Goal: Task Accomplishment & Management: Complete application form

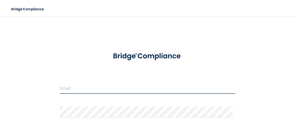
click at [67, 88] on input "email" at bounding box center [148, 87] width 176 height 11
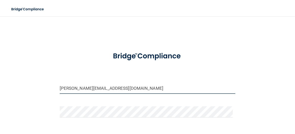
type input "[PERSON_NAME][EMAIL_ADDRESS][DOMAIN_NAME]"
click at [238, 100] on div "[PERSON_NAME][EMAIL_ADDRESS][DOMAIN_NAME] Invalid email/password. You don't hav…" at bounding box center [147, 98] width 275 height 155
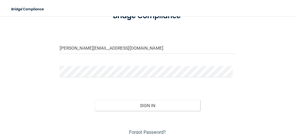
scroll to position [41, 0]
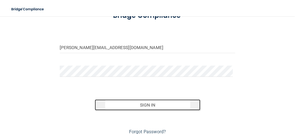
click at [168, 103] on button "Sign In" at bounding box center [148, 104] width 106 height 11
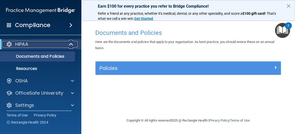
click at [69, 43] on span at bounding box center [71, 44] width 4 height 6
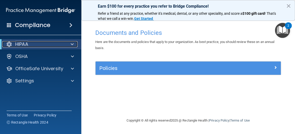
click at [69, 43] on div at bounding box center [71, 44] width 12 height 6
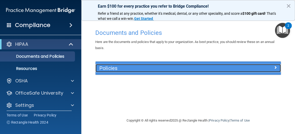
click at [174, 71] on div "Policies" at bounding box center [165, 68] width 139 height 8
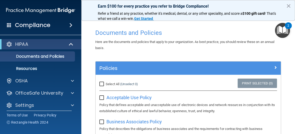
click at [281, 50] on div "Here are the documents and policies that apply to your organization. As best pr…" at bounding box center [188, 45] width 193 height 12
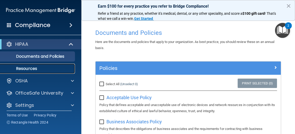
click at [32, 69] on p "Resources" at bounding box center [37, 68] width 69 height 5
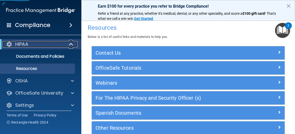
click at [59, 42] on div "HIPAA" at bounding box center [33, 44] width 63 height 6
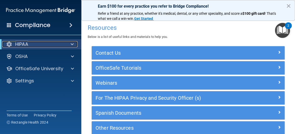
click at [60, 44] on div "HIPAA" at bounding box center [33, 44] width 63 height 6
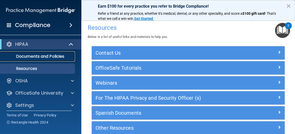
click at [63, 57] on p "Documents and Policies" at bounding box center [37, 56] width 69 height 5
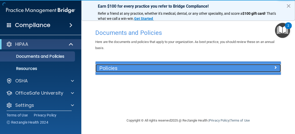
click at [276, 66] on span at bounding box center [275, 67] width 3 height 6
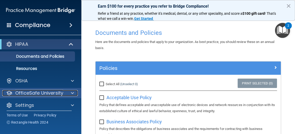
click at [73, 92] on span at bounding box center [72, 93] width 3 height 6
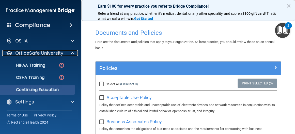
scroll to position [40, 0]
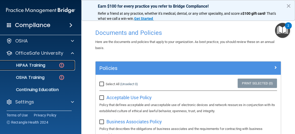
click at [62, 65] on img at bounding box center [61, 65] width 6 height 6
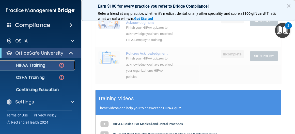
scroll to position [137, 0]
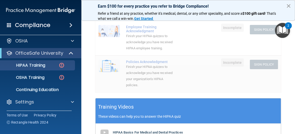
click at [290, 5] on button "×" at bounding box center [288, 6] width 5 height 8
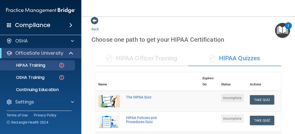
scroll to position [0, 0]
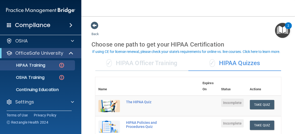
click at [236, 62] on div "✓ HIPAA Quizzes" at bounding box center [234, 63] width 93 height 15
click at [142, 102] on div "The HIPAA Quiz" at bounding box center [150, 102] width 48 height 4
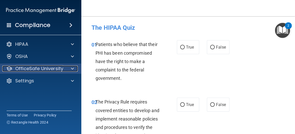
click at [73, 68] on span at bounding box center [72, 69] width 3 height 6
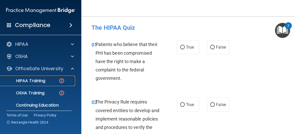
click at [36, 80] on p "HIPAA Training" at bounding box center [24, 80] width 42 height 5
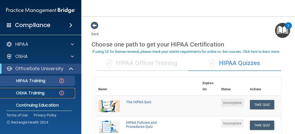
click at [62, 92] on img at bounding box center [61, 93] width 6 height 6
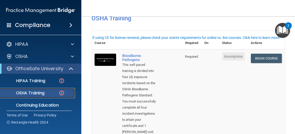
scroll to position [17, 0]
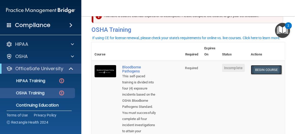
click at [265, 71] on link "Begin Course" at bounding box center [266, 69] width 31 height 9
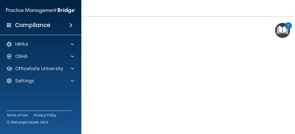
scroll to position [32, 0]
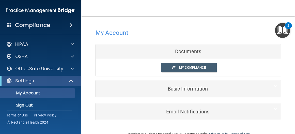
click at [197, 55] on div "Documents" at bounding box center [188, 51] width 185 height 15
click at [201, 66] on span "My Compliance" at bounding box center [192, 68] width 27 height 4
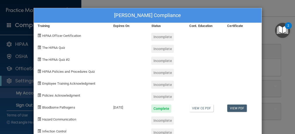
click at [61, 48] on span "The HIPAA Quiz" at bounding box center [53, 48] width 23 height 4
click at [254, 28] on div "Robert Manokey's Compliance Training Expires On Status Cont. Education Certific…" at bounding box center [148, 80] width 228 height 145
click at [260, 45] on div "Robert Manokey's Compliance Training Expires On Status Cont. Education Certific…" at bounding box center [147, 67] width 295 height 134
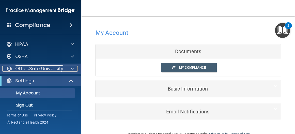
click at [74, 69] on div at bounding box center [71, 69] width 13 height 6
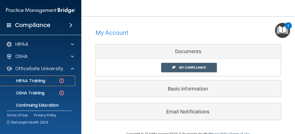
click at [57, 81] on div "HIPAA Training" at bounding box center [37, 80] width 69 height 5
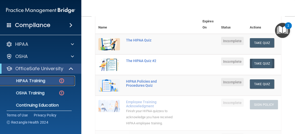
scroll to position [51, 0]
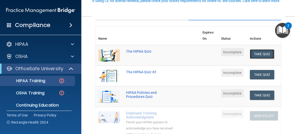
click at [255, 55] on button "Take Quiz" at bounding box center [262, 53] width 24 height 9
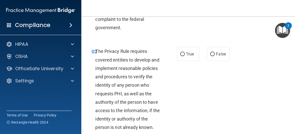
drag, startPoint x: 292, startPoint y: 28, endPoint x: 293, endPoint y: 24, distance: 4.4
click at [293, 24] on body "Compliance HIPAA Documents and Policies Report an Incident Business Associates …" at bounding box center [147, 67] width 295 height 134
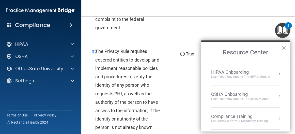
click at [290, 36] on main "- The HIPAA Quiz This quiz doesn’t expire until . Are you sure you want to take…" at bounding box center [188, 75] width 214 height 118
click at [285, 47] on button "×" at bounding box center [283, 48] width 5 height 8
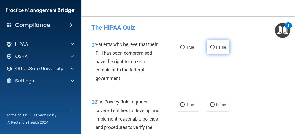
click at [216, 49] on span "False" at bounding box center [221, 47] width 10 height 5
click at [215, 49] on input "False" at bounding box center [212, 48] width 5 height 4
radio input "true"
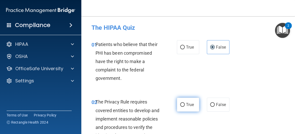
click at [188, 103] on span "True" at bounding box center [190, 104] width 8 height 5
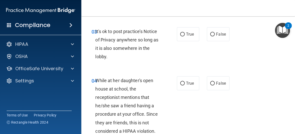
scroll to position [173, 0]
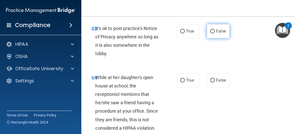
click at [216, 31] on span "False" at bounding box center [221, 31] width 10 height 5
click at [214, 31] on input "False" at bounding box center [212, 31] width 5 height 4
radio input "true"
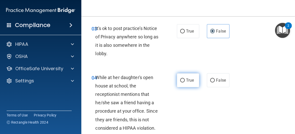
click at [186, 81] on span "True" at bounding box center [190, 80] width 8 height 5
click at [185, 81] on input "True" at bounding box center [182, 81] width 5 height 4
radio input "true"
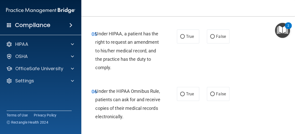
scroll to position [294, 0]
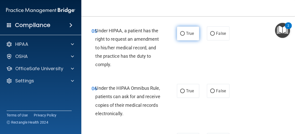
click at [189, 35] on span "True" at bounding box center [190, 33] width 8 height 5
click at [185, 35] on input "True" at bounding box center [182, 34] width 5 height 4
radio input "true"
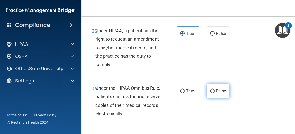
drag, startPoint x: 211, startPoint y: 90, endPoint x: 214, endPoint y: 87, distance: 4.5
click at [212, 90] on input "False" at bounding box center [212, 91] width 5 height 4
radio input "true"
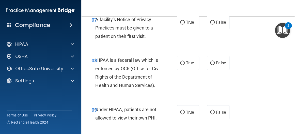
scroll to position [409, 0]
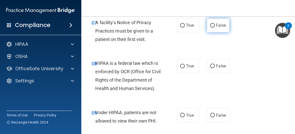
click at [211, 27] on label "False" at bounding box center [218, 25] width 23 height 14
click at [211, 25] on input "False" at bounding box center [212, 26] width 5 height 4
radio input "true"
click at [210, 25] on input "False" at bounding box center [212, 26] width 5 height 4
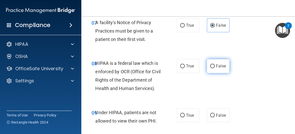
click at [211, 64] on input "False" at bounding box center [212, 66] width 5 height 4
radio input "true"
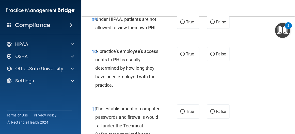
scroll to position [508, 0]
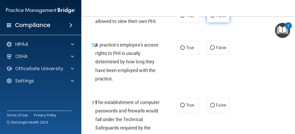
click at [216, 23] on label "False" at bounding box center [218, 16] width 23 height 14
click at [215, 18] on input "False" at bounding box center [212, 16] width 5 height 4
radio input "true"
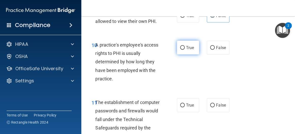
click at [183, 55] on label "True" at bounding box center [188, 48] width 23 height 14
click at [183, 50] on input "True" at bounding box center [182, 48] width 5 height 4
radio input "true"
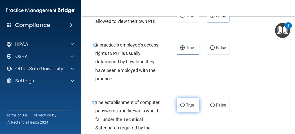
click at [186, 108] on span "True" at bounding box center [190, 105] width 8 height 5
click at [184, 107] on input "True" at bounding box center [182, 105] width 5 height 4
radio input "true"
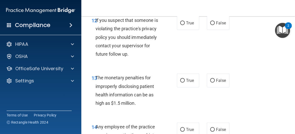
scroll to position [654, 0]
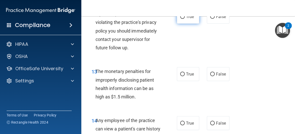
click at [181, 22] on label "True" at bounding box center [188, 17] width 23 height 14
click at [181, 19] on input "True" at bounding box center [182, 17] width 5 height 4
radio input "true"
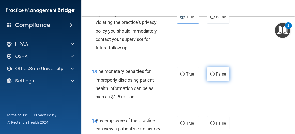
click at [216, 77] on span "False" at bounding box center [221, 74] width 10 height 5
click at [215, 76] on input "False" at bounding box center [212, 74] width 5 height 4
radio input "true"
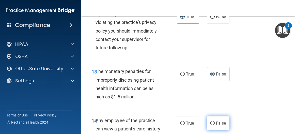
click at [210, 125] on input "False" at bounding box center [212, 124] width 5 height 4
radio input "true"
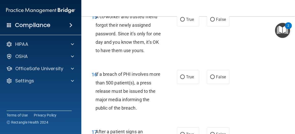
scroll to position [819, 0]
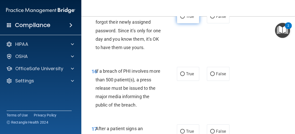
drag, startPoint x: 184, startPoint y: 27, endPoint x: 184, endPoint y: 30, distance: 2.9
click at [183, 23] on label "True" at bounding box center [188, 16] width 23 height 14
click at [183, 19] on input "True" at bounding box center [182, 17] width 5 height 4
radio input "true"
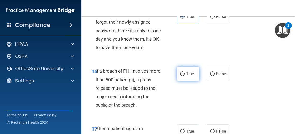
click at [187, 76] on span "True" at bounding box center [190, 73] width 8 height 5
click at [185, 76] on input "True" at bounding box center [182, 74] width 5 height 4
radio input "true"
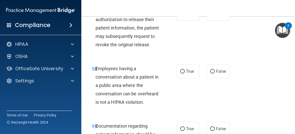
scroll to position [939, 0]
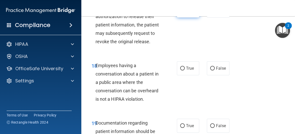
click at [187, 13] on span "True" at bounding box center [190, 10] width 8 height 5
click at [185, 13] on input "True" at bounding box center [182, 11] width 5 height 4
radio input "true"
click at [210, 70] on input "False" at bounding box center [212, 69] width 5 height 4
radio input "true"
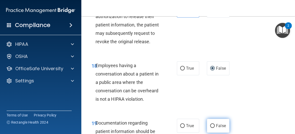
click at [210, 128] on input "False" at bounding box center [212, 126] width 5 height 4
radio input "true"
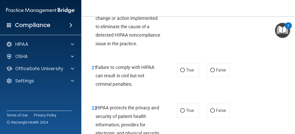
scroll to position [1101, 0]
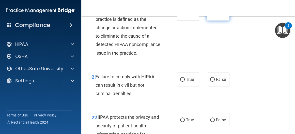
click at [217, 21] on label "False" at bounding box center [218, 14] width 23 height 14
click at [215, 16] on input "False" at bounding box center [212, 14] width 5 height 4
radio input "true"
click at [191, 82] on span "True" at bounding box center [190, 79] width 8 height 5
click at [185, 82] on input "True" at bounding box center [182, 80] width 5 height 4
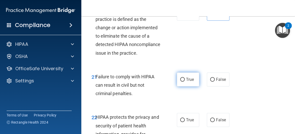
radio input "true"
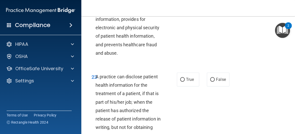
scroll to position [1219, 0]
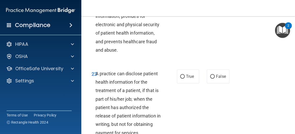
click at [181, 4] on input "True" at bounding box center [182, 2] width 5 height 4
radio input "true"
click at [212, 79] on input "False" at bounding box center [212, 77] width 5 height 4
radio input "true"
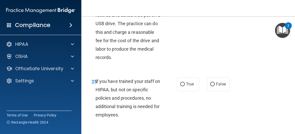
scroll to position [1358, 0]
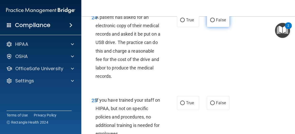
click at [210, 22] on input "False" at bounding box center [212, 20] width 5 height 4
radio input "true"
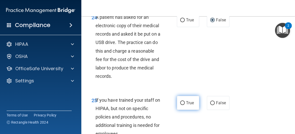
click at [186, 105] on span "True" at bounding box center [190, 102] width 8 height 5
click at [185, 105] on input "True" at bounding box center [182, 103] width 5 height 4
radio input "true"
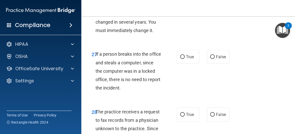
scroll to position [1517, 0]
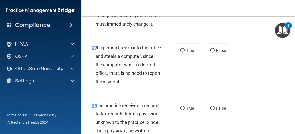
click at [210, 4] on input "False" at bounding box center [212, 2] width 5 height 4
radio input "true"
click at [213, 57] on label "False" at bounding box center [218, 50] width 23 height 14
click at [213, 53] on input "False" at bounding box center [212, 51] width 5 height 4
radio input "true"
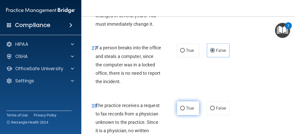
click at [186, 111] on span "True" at bounding box center [190, 108] width 8 height 5
click at [185, 110] on input "True" at bounding box center [182, 109] width 5 height 4
radio input "true"
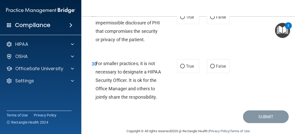
scroll to position [1671, 0]
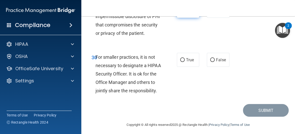
click at [186, 13] on span "True" at bounding box center [190, 10] width 8 height 5
click at [184, 13] on input "True" at bounding box center [182, 11] width 5 height 4
radio input "true"
click at [186, 62] on span "True" at bounding box center [190, 59] width 8 height 5
click at [184, 62] on input "True" at bounding box center [182, 60] width 5 height 4
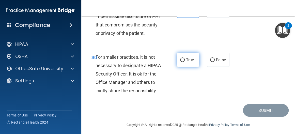
radio input "true"
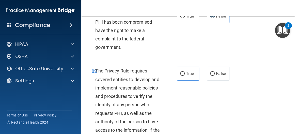
scroll to position [0, 0]
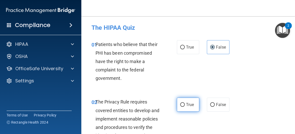
click at [181, 106] on input "True" at bounding box center [182, 105] width 5 height 4
radio input "true"
drag, startPoint x: 293, startPoint y: 25, endPoint x: 293, endPoint y: 35, distance: 9.4
click at [293, 35] on body "Compliance HIPAA Documents and Policies Report an Incident Business Associates …" at bounding box center [147, 67] width 295 height 134
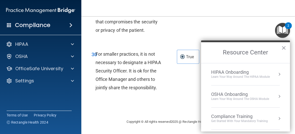
scroll to position [1374, 0]
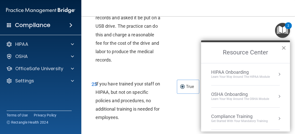
click at [284, 48] on button "×" at bounding box center [283, 48] width 5 height 8
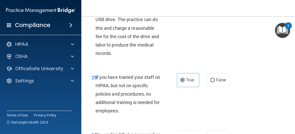
scroll to position [1708, 0]
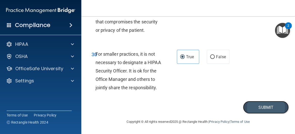
click at [268, 107] on button "Submit" at bounding box center [266, 107] width 46 height 13
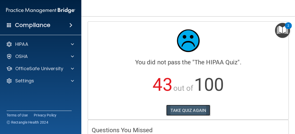
click at [200, 108] on button "TAKE QUIZ AGAIN" at bounding box center [188, 110] width 44 height 11
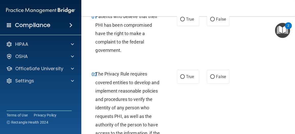
scroll to position [22, 0]
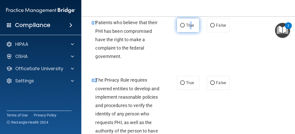
click at [189, 25] on span "True" at bounding box center [190, 25] width 8 height 5
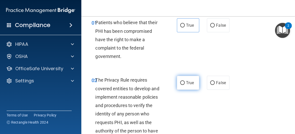
click at [183, 85] on label "True" at bounding box center [188, 83] width 23 height 14
click at [183, 85] on input "True" at bounding box center [182, 83] width 5 height 4
radio input "true"
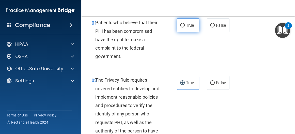
click at [184, 25] on label "True" at bounding box center [188, 25] width 23 height 14
click at [184, 25] on input "True" at bounding box center [182, 26] width 5 height 4
radio input "true"
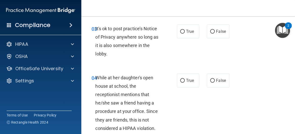
scroll to position [179, 0]
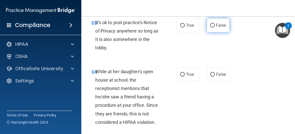
click at [211, 27] on input "False" at bounding box center [212, 26] width 5 height 4
radio input "true"
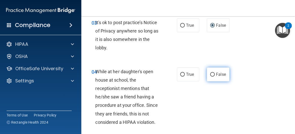
click at [216, 74] on span "False" at bounding box center [221, 74] width 10 height 5
click at [214, 74] on input "False" at bounding box center [212, 75] width 5 height 4
radio input "true"
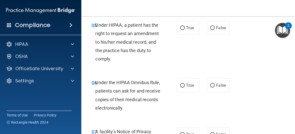
scroll to position [294, 0]
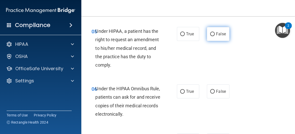
click at [210, 35] on input "False" at bounding box center [212, 34] width 5 height 4
radio input "true"
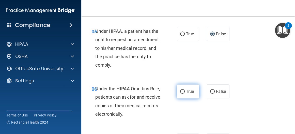
click at [187, 90] on span "True" at bounding box center [190, 91] width 8 height 5
click at [185, 90] on input "True" at bounding box center [182, 92] width 5 height 4
radio input "true"
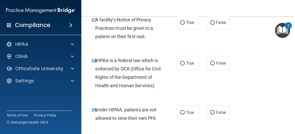
scroll to position [415, 0]
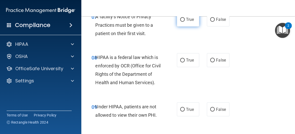
click at [190, 22] on label "True" at bounding box center [188, 19] width 23 height 14
click at [185, 22] on input "True" at bounding box center [182, 20] width 5 height 4
radio input "true"
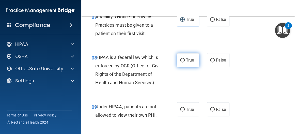
click at [186, 58] on span "True" at bounding box center [190, 60] width 8 height 5
click at [185, 58] on input "True" at bounding box center [182, 60] width 5 height 4
radio input "true"
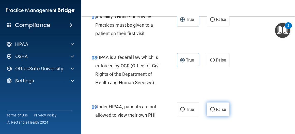
click at [213, 116] on label "False" at bounding box center [218, 109] width 23 height 14
click at [213, 111] on input "False" at bounding box center [212, 110] width 5 height 4
radio input "true"
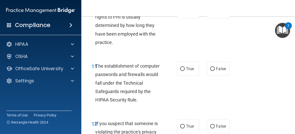
scroll to position [548, 0]
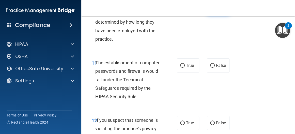
click at [211, 15] on label "False" at bounding box center [218, 8] width 23 height 14
click at [211, 10] on input "False" at bounding box center [212, 8] width 5 height 4
radio input "true"
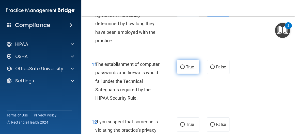
click at [193, 74] on label "True" at bounding box center [188, 67] width 23 height 14
click at [185, 69] on input "True" at bounding box center [182, 67] width 5 height 4
radio input "true"
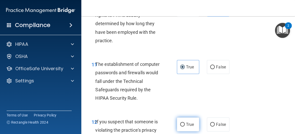
click at [184, 130] on label "True" at bounding box center [188, 124] width 23 height 14
click at [184, 127] on input "True" at bounding box center [182, 125] width 5 height 4
radio input "true"
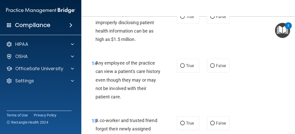
scroll to position [715, 0]
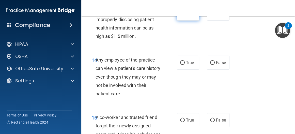
click at [193, 21] on label "True" at bounding box center [188, 14] width 23 height 14
click at [185, 16] on input "True" at bounding box center [182, 14] width 5 height 4
radio input "true"
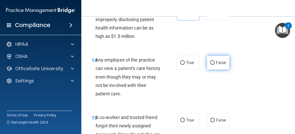
click at [208, 66] on label "False" at bounding box center [218, 63] width 23 height 14
click at [210, 65] on input "False" at bounding box center [212, 63] width 5 height 4
radio input "true"
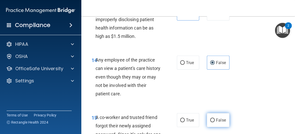
click at [214, 124] on label "False" at bounding box center [218, 120] width 23 height 14
click at [214, 122] on input "False" at bounding box center [212, 120] width 5 height 4
radio input "true"
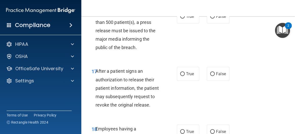
scroll to position [879, 0]
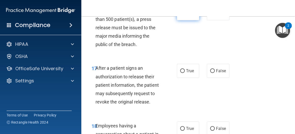
click at [186, 16] on span "True" at bounding box center [190, 13] width 8 height 5
click at [185, 16] on input "True" at bounding box center [182, 14] width 5 height 4
radio input "true"
click at [183, 78] on label "True" at bounding box center [188, 71] width 23 height 14
click at [183, 73] on input "True" at bounding box center [182, 71] width 5 height 4
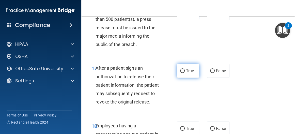
radio input "true"
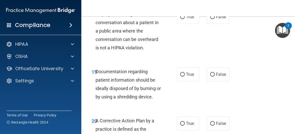
scroll to position [994, 0]
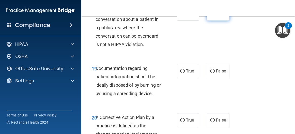
click at [214, 21] on label "False" at bounding box center [218, 14] width 23 height 14
click at [214, 16] on input "False" at bounding box center [212, 14] width 5 height 4
radio input "true"
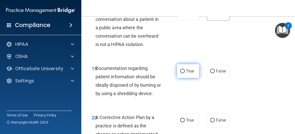
click at [191, 76] on label "True" at bounding box center [188, 71] width 23 height 14
click at [185, 73] on input "True" at bounding box center [182, 71] width 5 height 4
radio input "true"
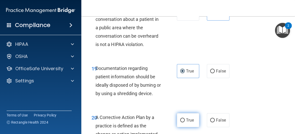
click at [180, 127] on label "True" at bounding box center [188, 120] width 23 height 14
click at [180, 122] on input "True" at bounding box center [182, 120] width 5 height 4
radio input "true"
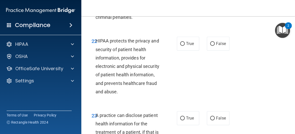
scroll to position [1180, 0]
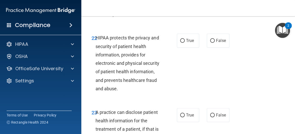
click at [220, 16] on nav "Toggle navigation Robert Manokey robert.alonzo2002@gmail.com Manage My Enterpri…" at bounding box center [188, 8] width 214 height 16
click at [219, 3] on span "False" at bounding box center [221, 0] width 10 height 5
click at [215, 2] on input "False" at bounding box center [212, 0] width 5 height 4
radio input "true"
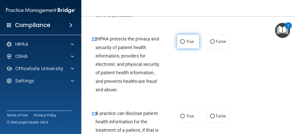
click at [190, 49] on label "True" at bounding box center [188, 42] width 23 height 14
click at [185, 44] on input "True" at bounding box center [182, 42] width 5 height 4
radio input "true"
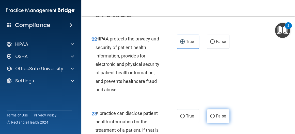
click at [210, 118] on input "False" at bounding box center [212, 116] width 5 height 4
radio input "true"
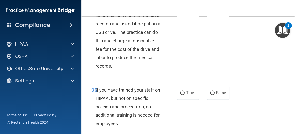
scroll to position [1362, 0]
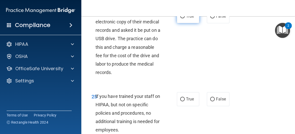
click at [189, 19] on span "True" at bounding box center [190, 16] width 8 height 5
click at [185, 18] on input "True" at bounding box center [182, 16] width 5 height 4
radio input "true"
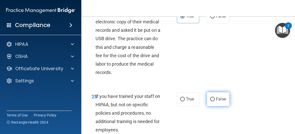
click at [216, 106] on label "False" at bounding box center [218, 99] width 23 height 14
click at [215, 101] on input "False" at bounding box center [212, 99] width 5 height 4
radio input "true"
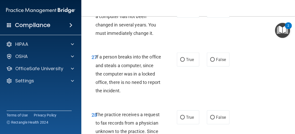
scroll to position [1510, 0]
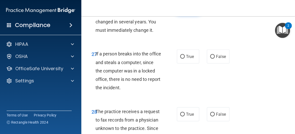
click at [186, 10] on span "True" at bounding box center [190, 7] width 8 height 5
click at [185, 10] on input "True" at bounding box center [182, 8] width 5 height 4
radio input "true"
click at [217, 59] on span "False" at bounding box center [221, 56] width 10 height 5
click at [215, 59] on input "False" at bounding box center [212, 57] width 5 height 4
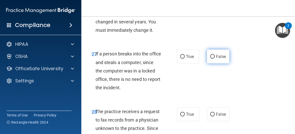
radio input "true"
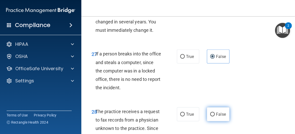
click at [215, 121] on label "False" at bounding box center [218, 114] width 23 height 14
click at [215, 116] on input "False" at bounding box center [212, 115] width 5 height 4
radio input "true"
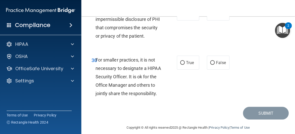
scroll to position [1666, 0]
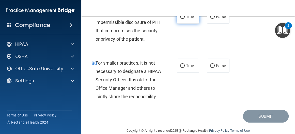
click at [186, 24] on label "True" at bounding box center [188, 17] width 23 height 14
click at [185, 19] on input "True" at bounding box center [182, 17] width 5 height 4
radio input "true"
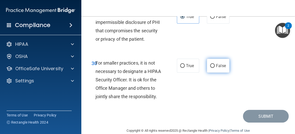
click at [216, 68] on span "False" at bounding box center [221, 65] width 10 height 5
click at [215, 68] on input "False" at bounding box center [212, 66] width 5 height 4
radio input "true"
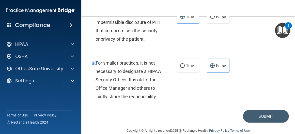
scroll to position [1708, 0]
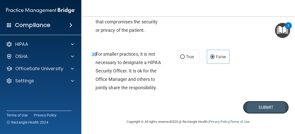
click at [269, 111] on button "Submit" at bounding box center [266, 107] width 46 height 13
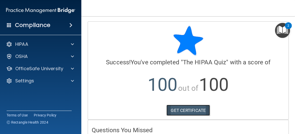
click at [202, 111] on link "GET CERTIFICATE" at bounding box center [188, 110] width 43 height 11
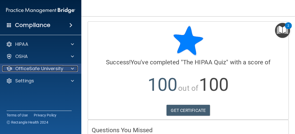
click at [34, 69] on p "OfficeSafe University" at bounding box center [39, 69] width 48 height 6
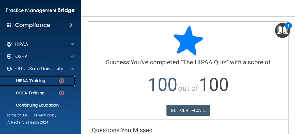
click at [43, 81] on p "HIPAA Training" at bounding box center [24, 80] width 42 height 5
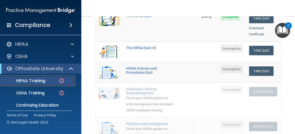
scroll to position [49, 0]
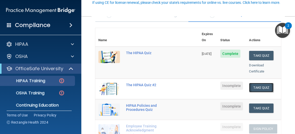
click at [260, 83] on button "Take Quiz" at bounding box center [261, 87] width 24 height 9
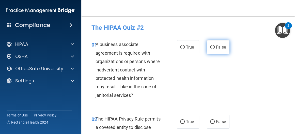
click at [216, 45] on span "False" at bounding box center [221, 47] width 10 height 5
click at [214, 46] on input "False" at bounding box center [212, 48] width 5 height 4
radio input "true"
click at [187, 117] on label "True" at bounding box center [188, 122] width 23 height 14
click at [185, 120] on input "True" at bounding box center [182, 122] width 5 height 4
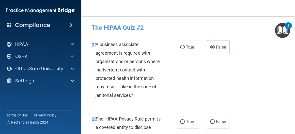
radio input "true"
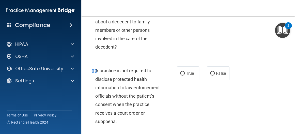
scroll to position [135, 0]
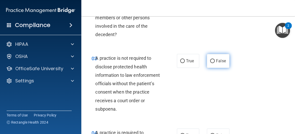
click at [219, 61] on span "False" at bounding box center [221, 60] width 10 height 5
click at [215, 61] on input "False" at bounding box center [212, 61] width 5 height 4
radio input "true"
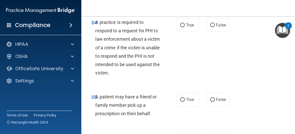
scroll to position [249, 0]
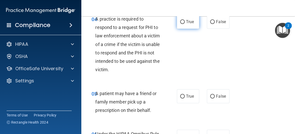
click at [192, 23] on label "True" at bounding box center [188, 22] width 23 height 14
click at [185, 23] on input "True" at bounding box center [182, 22] width 5 height 4
radio input "true"
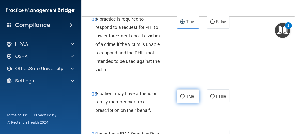
click at [183, 97] on label "True" at bounding box center [188, 96] width 23 height 14
click at [183, 97] on input "True" at bounding box center [182, 97] width 5 height 4
radio input "true"
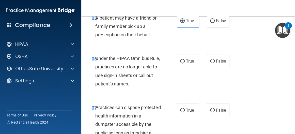
scroll to position [334, 0]
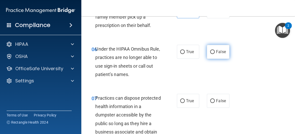
click at [211, 52] on input "False" at bounding box center [212, 52] width 5 height 4
radio input "true"
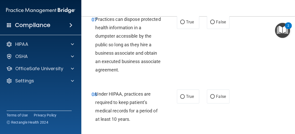
scroll to position [415, 0]
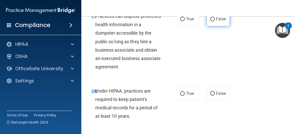
click at [219, 20] on span "False" at bounding box center [221, 19] width 10 height 5
click at [215, 20] on input "False" at bounding box center [212, 19] width 5 height 4
radio input "true"
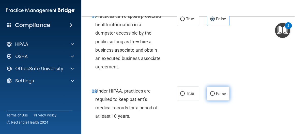
click at [211, 93] on input "False" at bounding box center [212, 94] width 5 height 4
radio input "true"
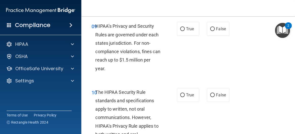
scroll to position [535, 0]
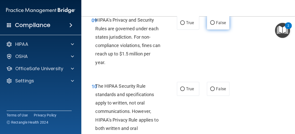
click at [213, 25] on label "False" at bounding box center [218, 23] width 23 height 14
click at [213, 25] on input "False" at bounding box center [212, 23] width 5 height 4
radio input "true"
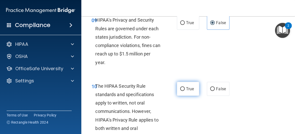
click at [189, 84] on label "True" at bounding box center [188, 89] width 23 height 14
click at [185, 87] on input "True" at bounding box center [182, 89] width 5 height 4
radio input "true"
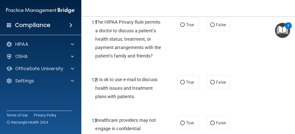
scroll to position [677, 0]
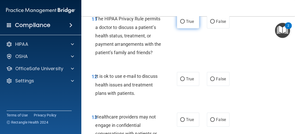
click at [183, 23] on label "True" at bounding box center [188, 21] width 23 height 14
click at [183, 23] on input "True" at bounding box center [182, 22] width 5 height 4
radio input "true"
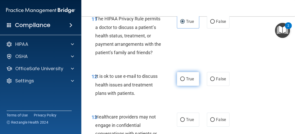
click at [185, 82] on label "True" at bounding box center [188, 79] width 23 height 14
click at [185, 81] on input "True" at bounding box center [182, 79] width 5 height 4
radio input "true"
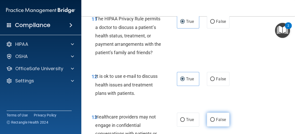
drag, startPoint x: 212, startPoint y: 127, endPoint x: 213, endPoint y: 124, distance: 2.7
click at [212, 122] on input "False" at bounding box center [212, 120] width 5 height 4
radio input "true"
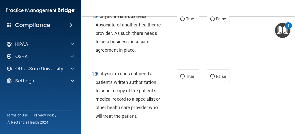
scroll to position [853, 0]
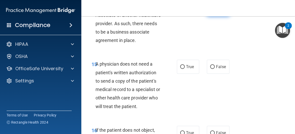
click at [215, 16] on label "False" at bounding box center [218, 9] width 23 height 14
click at [215, 11] on input "False" at bounding box center [212, 10] width 5 height 4
radio input "true"
click at [189, 69] on span "True" at bounding box center [190, 67] width 8 height 5
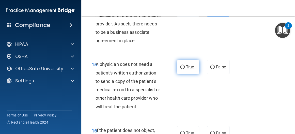
click at [185, 69] on input "True" at bounding box center [182, 67] width 5 height 4
radio input "true"
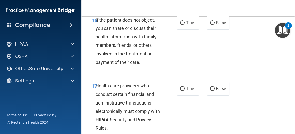
scroll to position [972, 0]
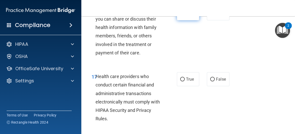
click at [189, 20] on label "True" at bounding box center [188, 13] width 23 height 14
click at [185, 16] on input "True" at bounding box center [182, 14] width 5 height 4
radio input "true"
click at [182, 81] on input "True" at bounding box center [182, 80] width 5 height 4
radio input "true"
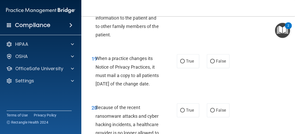
scroll to position [1107, 0]
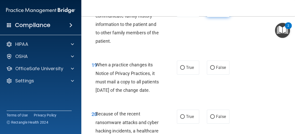
drag, startPoint x: 218, startPoint y: 22, endPoint x: 217, endPoint y: 25, distance: 3.3
click at [218, 17] on label "False" at bounding box center [218, 10] width 23 height 14
click at [215, 12] on input "False" at bounding box center [212, 10] width 5 height 4
radio input "true"
click at [217, 70] on span "False" at bounding box center [221, 67] width 10 height 5
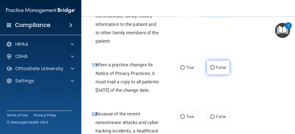
click at [215, 70] on input "False" at bounding box center [212, 68] width 5 height 4
radio input "true"
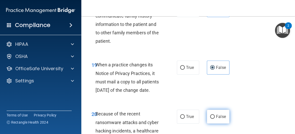
click at [220, 124] on label "False" at bounding box center [218, 117] width 23 height 14
click at [215, 119] on input "False" at bounding box center [212, 117] width 5 height 4
radio input "true"
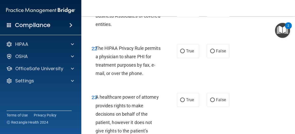
scroll to position [1282, 0]
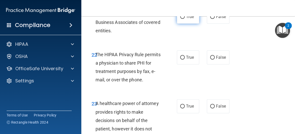
click at [188, 19] on span "True" at bounding box center [190, 16] width 8 height 5
click at [185, 19] on input "True" at bounding box center [182, 17] width 5 height 4
radio input "true"
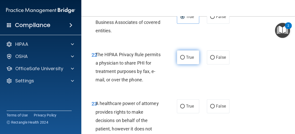
click at [186, 60] on span "True" at bounding box center [190, 57] width 8 height 5
click at [184, 59] on input "True" at bounding box center [182, 58] width 5 height 4
radio input "true"
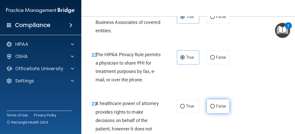
click at [220, 109] on span "False" at bounding box center [221, 106] width 10 height 5
click at [215, 108] on input "False" at bounding box center [212, 106] width 5 height 4
radio input "true"
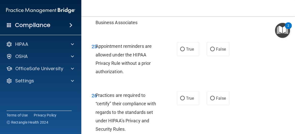
scroll to position [1448, 0]
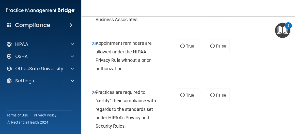
click at [217, 12] on label "False" at bounding box center [218, 5] width 23 height 14
click at [215, 8] on input "False" at bounding box center [212, 6] width 5 height 4
radio input "true"
click at [189, 53] on label "True" at bounding box center [188, 46] width 23 height 14
click at [185, 48] on input "True" at bounding box center [182, 46] width 5 height 4
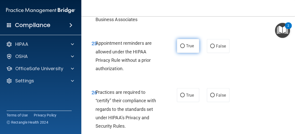
radio input "true"
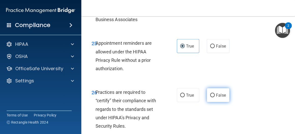
click at [212, 102] on label "False" at bounding box center [218, 95] width 23 height 14
click at [212, 97] on input "False" at bounding box center [212, 95] width 5 height 4
radio input "true"
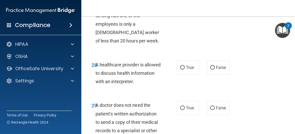
scroll to position [1606, 0]
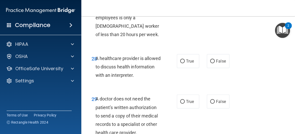
radio input "true"
click at [192, 68] on label "True" at bounding box center [188, 61] width 23 height 14
click at [185, 63] on input "True" at bounding box center [182, 61] width 5 height 4
radio input "true"
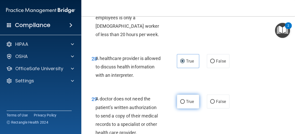
click at [186, 104] on span "True" at bounding box center [190, 101] width 8 height 5
click at [185, 104] on input "True" at bounding box center [182, 102] width 5 height 4
radio input "true"
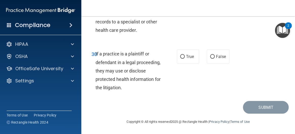
scroll to position [1733, 0]
click at [188, 58] on span "True" at bounding box center [190, 56] width 8 height 5
click at [185, 58] on input "True" at bounding box center [182, 57] width 5 height 4
radio input "true"
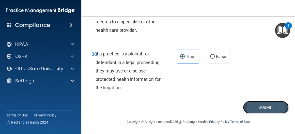
click at [251, 104] on button "Submit" at bounding box center [266, 107] width 46 height 13
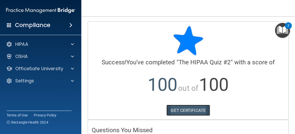
click at [200, 109] on link "GET CERTIFICATE" at bounding box center [188, 110] width 43 height 11
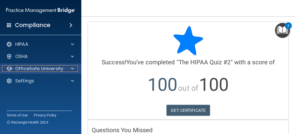
click at [48, 68] on p "OfficeSafe University" at bounding box center [39, 69] width 48 height 6
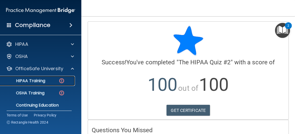
click at [52, 79] on div "HIPAA Training" at bounding box center [37, 80] width 69 height 5
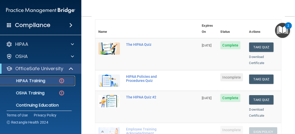
scroll to position [58, 0]
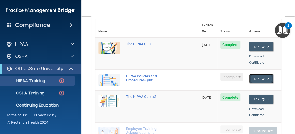
click at [257, 74] on button "Take Quiz" at bounding box center [261, 78] width 24 height 9
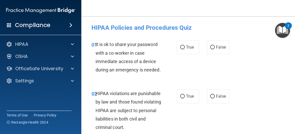
drag, startPoint x: 293, startPoint y: 25, endPoint x: 293, endPoint y: 27, distance: 2.8
click at [293, 27] on body "Compliance HIPAA Documents and Policies Report an Incident Business Associates …" at bounding box center [147, 67] width 295 height 134
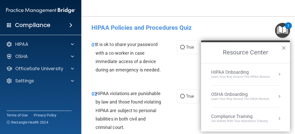
click at [292, 27] on div "2" at bounding box center [288, 25] width 7 height 7
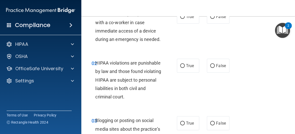
scroll to position [34, 0]
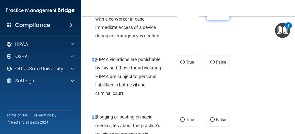
click at [215, 17] on label "False" at bounding box center [218, 13] width 23 height 14
click at [215, 15] on input "False" at bounding box center [212, 13] width 5 height 4
radio input "true"
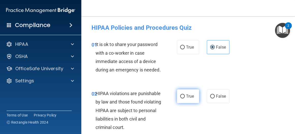
click at [190, 103] on label "True" at bounding box center [188, 96] width 23 height 14
click at [185, 98] on input "True" at bounding box center [182, 97] width 5 height 4
radio input "true"
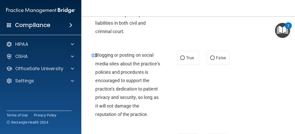
scroll to position [130, 0]
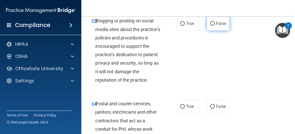
click at [221, 26] on span "False" at bounding box center [221, 23] width 10 height 5
click at [215, 26] on input "False" at bounding box center [212, 24] width 5 height 4
radio input "true"
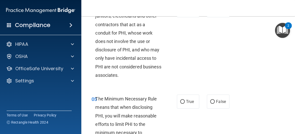
scroll to position [230, 0]
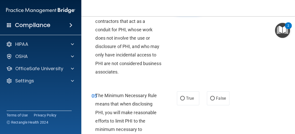
click at [187, 9] on span "True" at bounding box center [190, 7] width 8 height 5
click at [185, 9] on input "True" at bounding box center [182, 7] width 5 height 4
radio input "true"
click at [187, 101] on span "True" at bounding box center [190, 98] width 8 height 5
click at [185, 100] on input "True" at bounding box center [182, 99] width 5 height 4
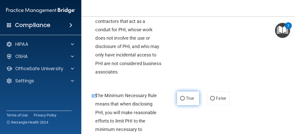
radio input "true"
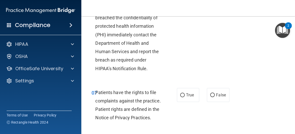
scroll to position [411, 0]
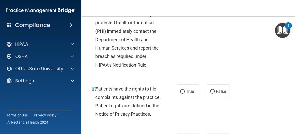
click at [212, 2] on input "False" at bounding box center [212, 0] width 5 height 4
radio input "true"
click at [189, 94] on span "True" at bounding box center [190, 91] width 8 height 5
click at [185, 94] on input "True" at bounding box center [182, 92] width 5 height 4
radio input "true"
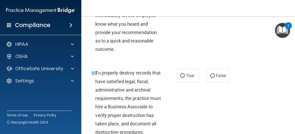
scroll to position [565, 0]
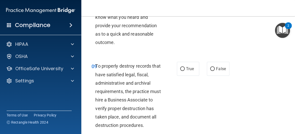
radio input "true"
drag, startPoint x: 214, startPoint y: 100, endPoint x: 237, endPoint y: 84, distance: 28.5
click at [216, 71] on span "False" at bounding box center [221, 68] width 10 height 5
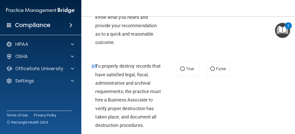
click at [214, 71] on input "False" at bounding box center [212, 69] width 5 height 4
radio input "true"
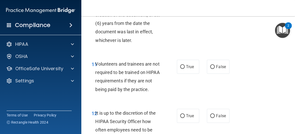
scroll to position [740, 0]
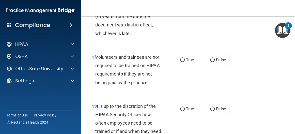
radio input "true"
click at [216, 62] on span "False" at bounding box center [221, 59] width 10 height 5
click at [214, 62] on input "False" at bounding box center [212, 60] width 5 height 4
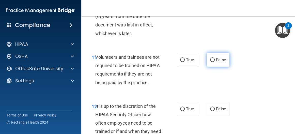
radio input "true"
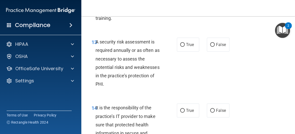
scroll to position [873, 0]
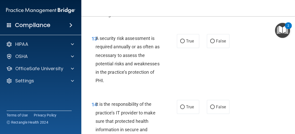
radio input "true"
click at [192, 48] on label "True" at bounding box center [188, 41] width 23 height 14
click at [185, 43] on input "True" at bounding box center [182, 41] width 5 height 4
radio input "true"
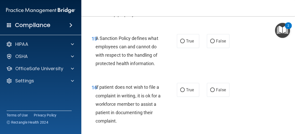
scroll to position [1000, 0]
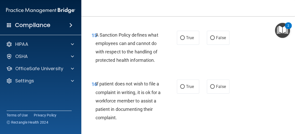
radio input "true"
click at [217, 40] on span "False" at bounding box center [221, 37] width 10 height 5
click at [215, 40] on input "False" at bounding box center [212, 38] width 5 height 4
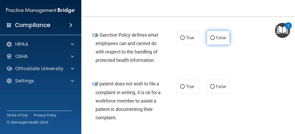
radio input "true"
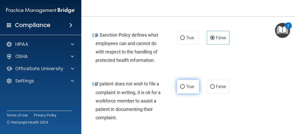
click at [188, 89] on span "True" at bounding box center [190, 86] width 8 height 5
click at [185, 89] on input "True" at bounding box center [182, 87] width 5 height 4
radio input "true"
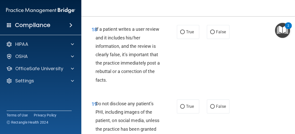
scroll to position [1168, 0]
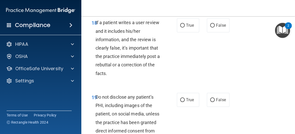
radio input "true"
click at [216, 28] on span "False" at bounding box center [221, 25] width 10 height 5
click at [214, 27] on input "False" at bounding box center [212, 26] width 5 height 4
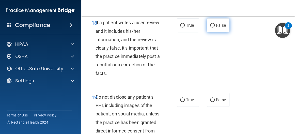
radio input "true"
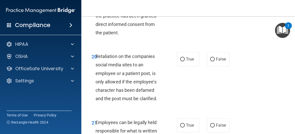
scroll to position [1281, 0]
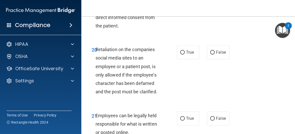
radio input "true"
click at [218, 59] on label "False" at bounding box center [218, 52] width 23 height 14
click at [215, 54] on input "False" at bounding box center [212, 53] width 5 height 4
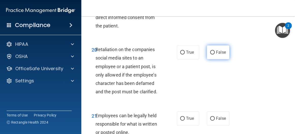
radio input "true"
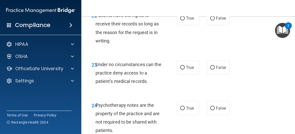
scroll to position [1426, 0]
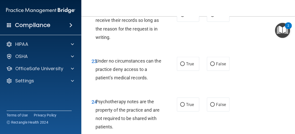
radio input "true"
click at [214, 22] on label "False" at bounding box center [218, 15] width 23 height 14
click at [214, 17] on input "False" at bounding box center [212, 15] width 5 height 4
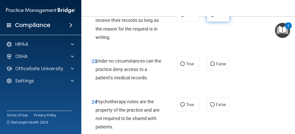
radio input "true"
click at [216, 71] on label "False" at bounding box center [218, 64] width 23 height 14
click at [215, 66] on input "False" at bounding box center [212, 64] width 5 height 4
radio input "true"
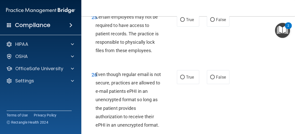
scroll to position [1563, 0]
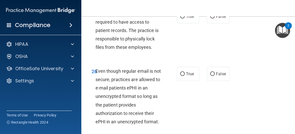
radio input "true"
click at [190, 19] on span "True" at bounding box center [190, 16] width 8 height 5
click at [185, 19] on input "True" at bounding box center [182, 17] width 5 height 4
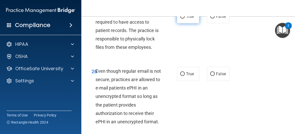
radio input "true"
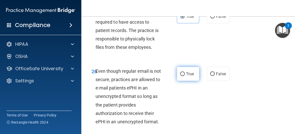
drag, startPoint x: 184, startPoint y: 123, endPoint x: 188, endPoint y: 120, distance: 4.2
click at [186, 76] on span "True" at bounding box center [190, 73] width 8 height 5
click at [184, 76] on input "True" at bounding box center [182, 74] width 5 height 4
radio input "true"
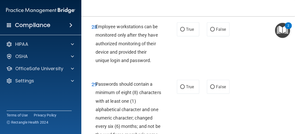
scroll to position [1737, 0]
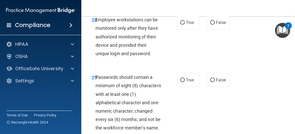
radio input "true"
click at [211, 29] on label "False" at bounding box center [218, 23] width 23 height 14
click at [211, 25] on input "False" at bounding box center [212, 23] width 5 height 4
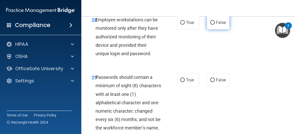
radio input "true"
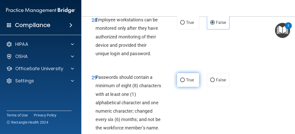
click at [190, 82] on span "True" at bounding box center [190, 80] width 8 height 5
click at [185, 82] on input "True" at bounding box center [182, 80] width 5 height 4
radio input "true"
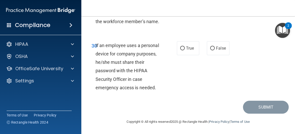
scroll to position [1895, 0]
click at [219, 55] on label "False" at bounding box center [218, 48] width 23 height 14
click at [215, 50] on input "False" at bounding box center [212, 49] width 5 height 4
radio input "true"
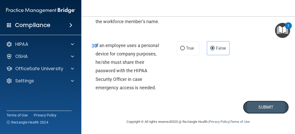
click at [262, 114] on button "Submit" at bounding box center [266, 107] width 46 height 13
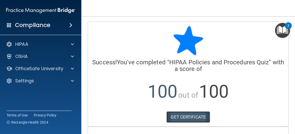
click at [199, 118] on link "GET CERTIFICATE" at bounding box center [188, 116] width 43 height 11
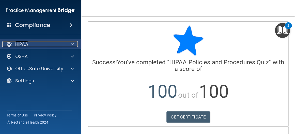
click at [51, 46] on div "HIPAA" at bounding box center [33, 44] width 63 height 6
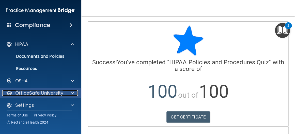
click at [40, 89] on div "OfficeSafe University" at bounding box center [41, 93] width 82 height 10
click at [73, 93] on span at bounding box center [72, 93] width 3 height 6
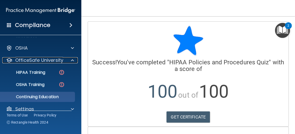
scroll to position [40, 0]
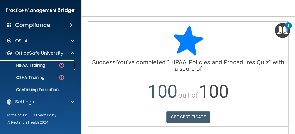
click at [54, 65] on div "HIPAA Training" at bounding box center [37, 65] width 69 height 5
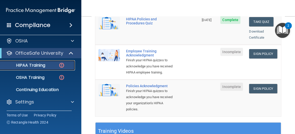
scroll to position [146, 0]
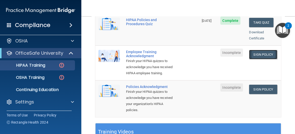
click at [261, 50] on link "Sign Policy" at bounding box center [263, 54] width 28 height 9
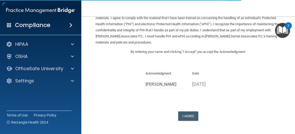
scroll to position [50, 0]
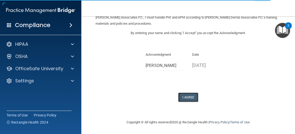
click at [186, 94] on button "I Agree" at bounding box center [188, 97] width 20 height 9
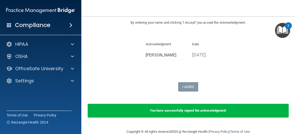
scroll to position [69, 0]
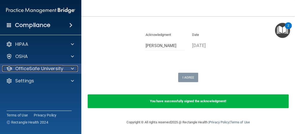
click at [43, 69] on p "OfficeSafe University" at bounding box center [39, 69] width 48 height 6
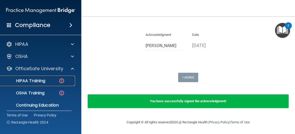
click at [45, 81] on p "HIPAA Training" at bounding box center [24, 80] width 42 height 5
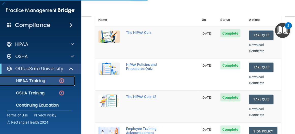
scroll to position [302, 0]
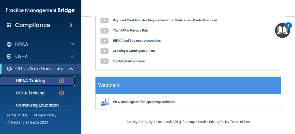
click at [61, 76] on link "HIPAA Training" at bounding box center [35, 81] width 80 height 10
click at [50, 80] on div "HIPAA Training" at bounding box center [37, 80] width 69 height 5
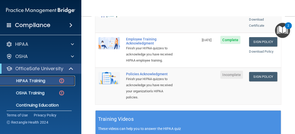
scroll to position [192, 0]
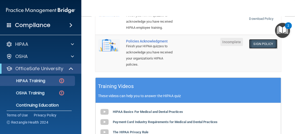
click at [251, 43] on link "Sign Policy" at bounding box center [263, 43] width 28 height 9
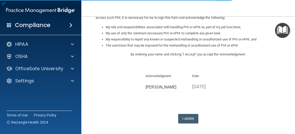
scroll to position [99, 0]
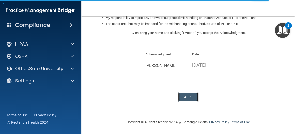
click at [188, 99] on button "I Agree" at bounding box center [188, 96] width 20 height 9
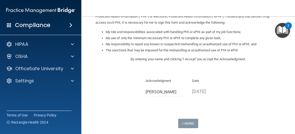
scroll to position [0, 0]
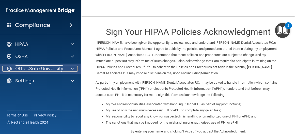
click at [31, 66] on p "OfficeSafe University" at bounding box center [39, 69] width 48 height 6
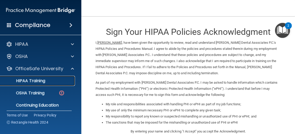
click at [33, 83] on p "HIPAA Training" at bounding box center [24, 80] width 42 height 5
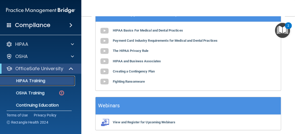
scroll to position [298, 0]
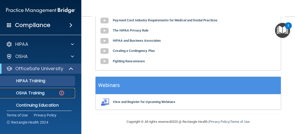
click at [41, 91] on p "OSHA Training" at bounding box center [23, 93] width 41 height 5
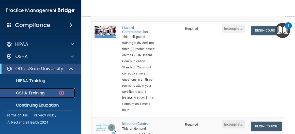
scroll to position [164, 0]
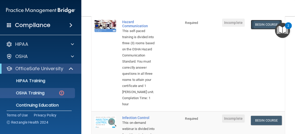
click at [269, 29] on link "Begin Course" at bounding box center [266, 24] width 31 height 9
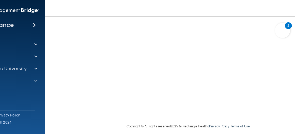
scroll to position [95, 0]
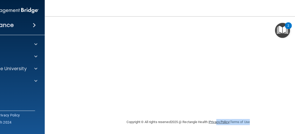
drag, startPoint x: 259, startPoint y: 117, endPoint x: 214, endPoint y: 122, distance: 45.3
click at [214, 122] on div "Copyright © All rights reserved 2025 @ Rectangle Health | Privacy Policy | Term…" at bounding box center [189, 122] width 186 height 16
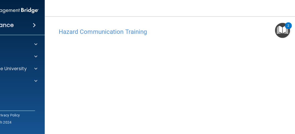
scroll to position [0, 0]
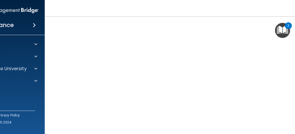
scroll to position [32, 0]
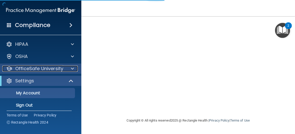
click at [71, 66] on span at bounding box center [72, 69] width 3 height 6
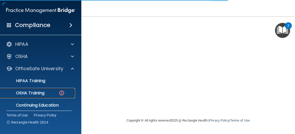
click at [47, 91] on div "OSHA Training" at bounding box center [37, 93] width 69 height 5
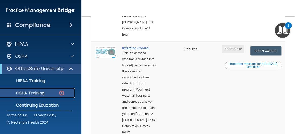
scroll to position [222, 0]
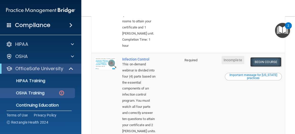
click at [262, 67] on link "Begin Course" at bounding box center [265, 61] width 31 height 9
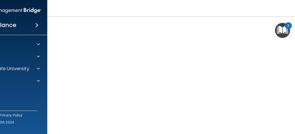
scroll to position [58, 0]
click at [20, 64] on div "OfficeSafe University" at bounding box center [7, 69] width 82 height 10
click at [32, 66] on div at bounding box center [37, 69] width 13 height 6
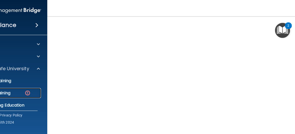
click at [15, 89] on link "OSHA Training" at bounding box center [1, 93] width 80 height 10
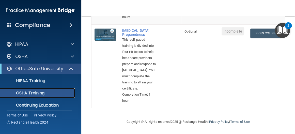
scroll to position [354, 0]
click at [268, 38] on link "Begin Course" at bounding box center [265, 32] width 31 height 9
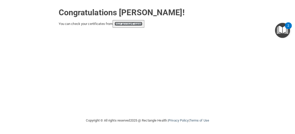
click at [138, 24] on link "your account page!" at bounding box center [129, 24] width 28 height 4
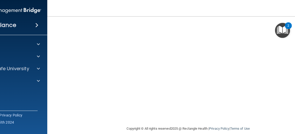
scroll to position [45, 0]
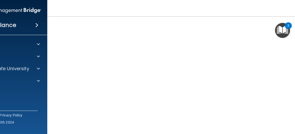
click at [275, 25] on img "Open Resource Center, 2 new notifications" at bounding box center [282, 30] width 15 height 15
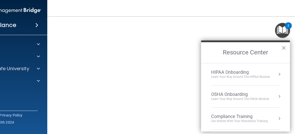
click at [282, 46] on button "×" at bounding box center [283, 48] width 5 height 8
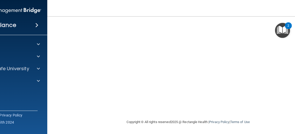
scroll to position [26, 0]
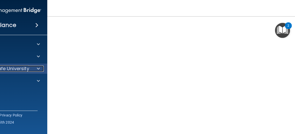
click at [17, 69] on p "OfficeSafe University" at bounding box center [5, 69] width 48 height 6
click at [37, 68] on span at bounding box center [38, 69] width 3 height 6
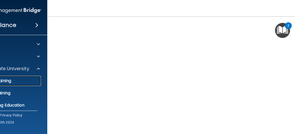
click at [12, 84] on link "HIPAA Training" at bounding box center [1, 81] width 80 height 10
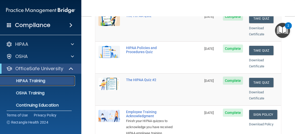
scroll to position [77, 0]
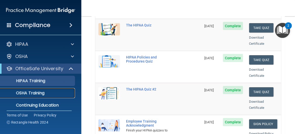
click at [52, 91] on div "OSHA Training" at bounding box center [37, 93] width 69 height 5
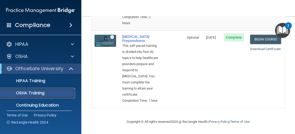
scroll to position [412, 0]
